Goal: Task Accomplishment & Management: Manage account settings

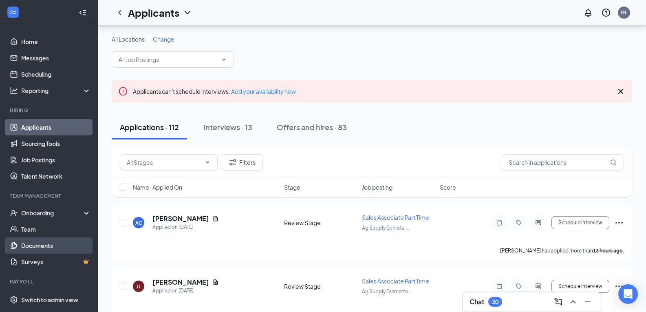
scroll to position [82, 0]
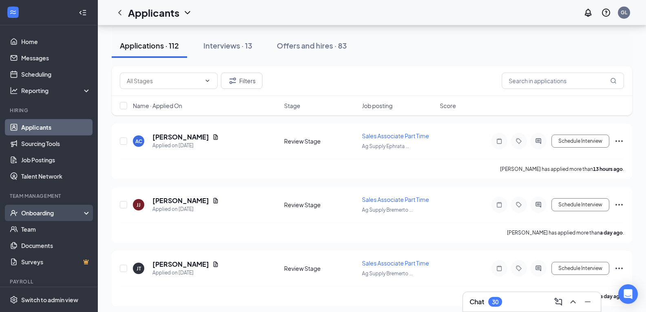
click at [40, 212] on div "Onboarding" at bounding box center [52, 213] width 63 height 8
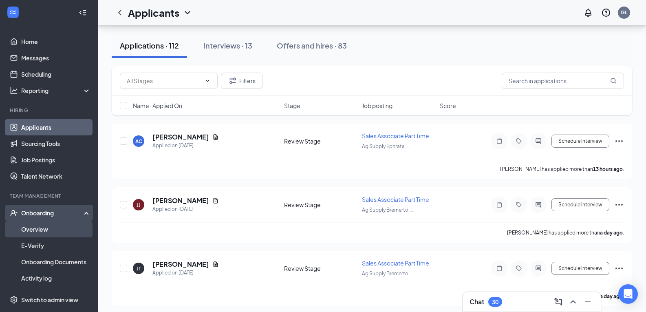
click at [35, 224] on link "Overview" at bounding box center [56, 229] width 70 height 16
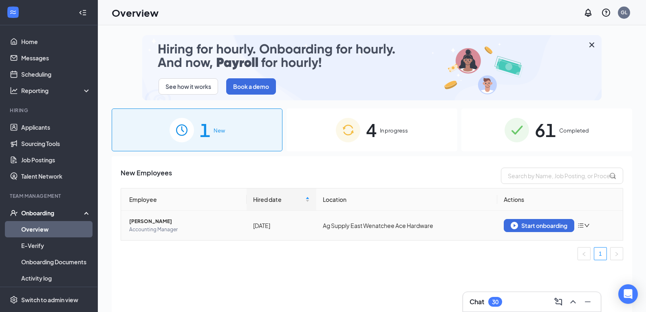
click at [146, 221] on span "[PERSON_NAME]" at bounding box center [184, 221] width 111 height 8
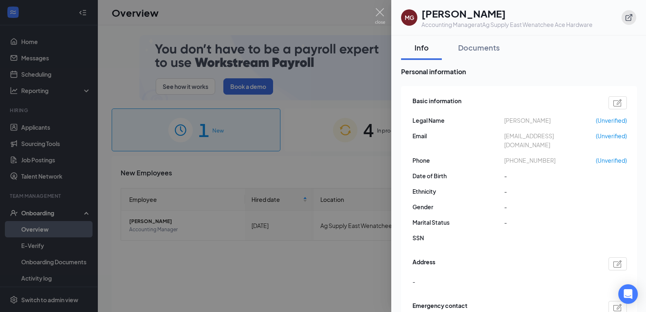
click at [627, 18] on icon "ExternalLink" at bounding box center [629, 17] width 8 height 8
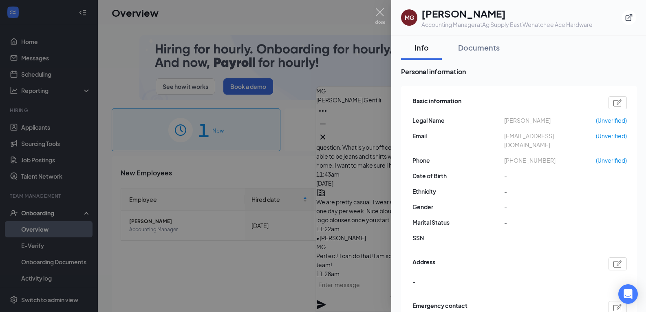
click at [185, 285] on div at bounding box center [323, 156] width 646 height 312
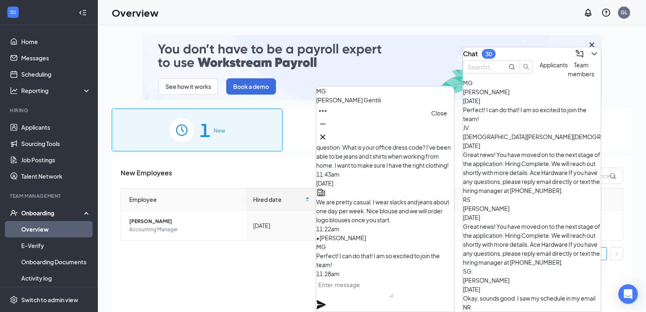
click at [325, 135] on icon "Cross" at bounding box center [322, 137] width 5 height 5
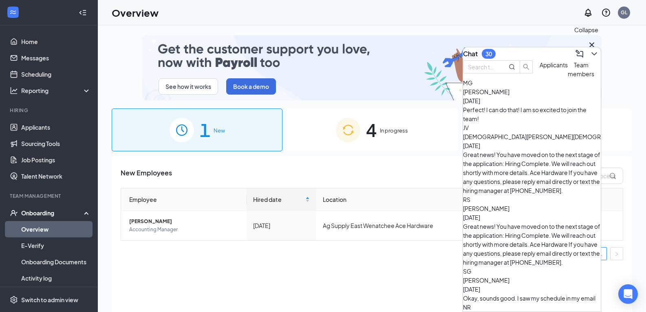
click at [590, 49] on icon "ChevronDown" at bounding box center [595, 54] width 10 height 10
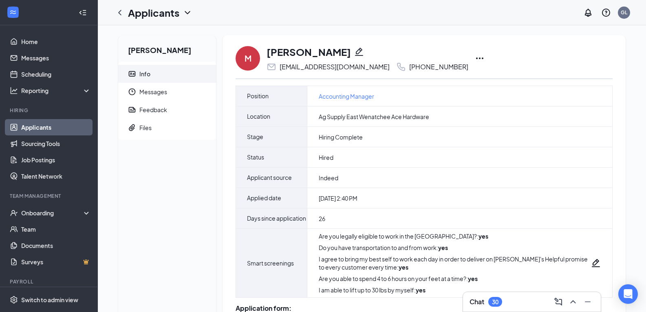
click at [494, 301] on div "30" at bounding box center [495, 301] width 7 height 7
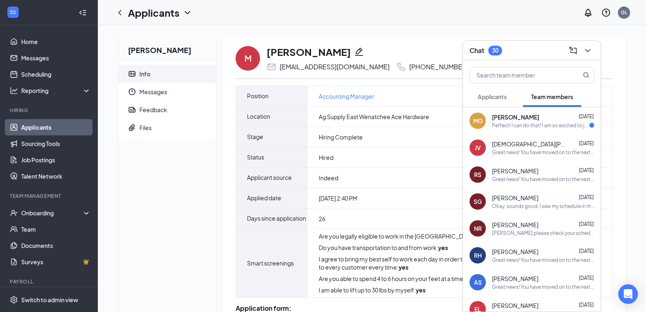
click at [501, 115] on span "[PERSON_NAME]" at bounding box center [515, 117] width 47 height 8
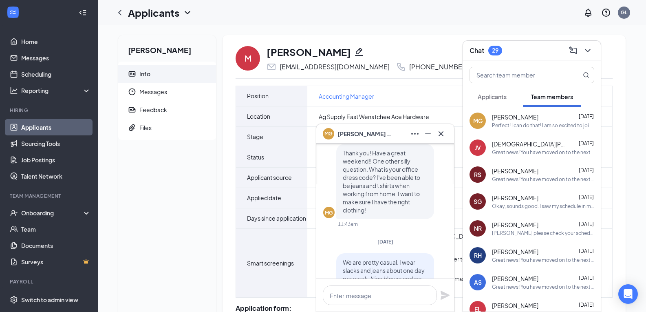
scroll to position [-122, 0]
